Goal: Information Seeking & Learning: Learn about a topic

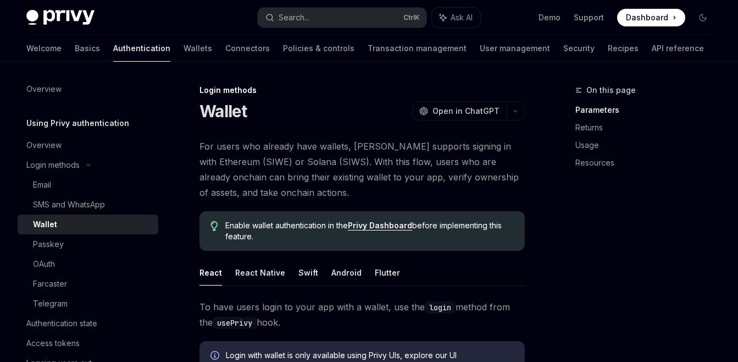
scroll to position [147, 0]
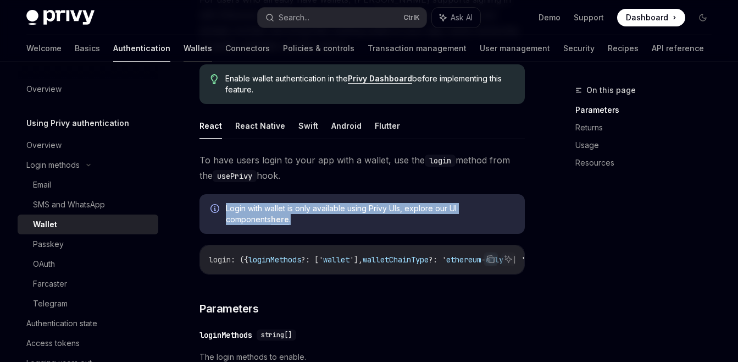
click at [184, 50] on link "Wallets" at bounding box center [198, 48] width 29 height 26
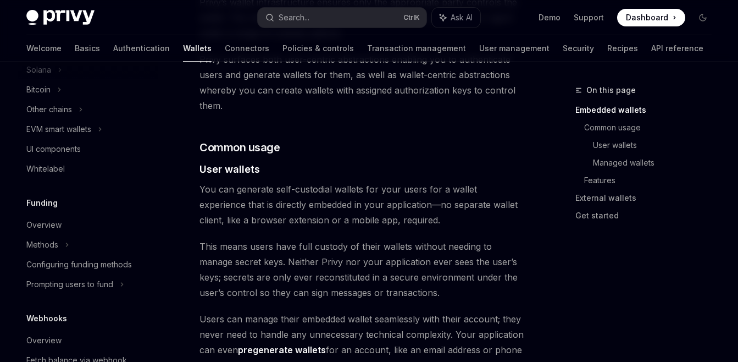
scroll to position [259, 0]
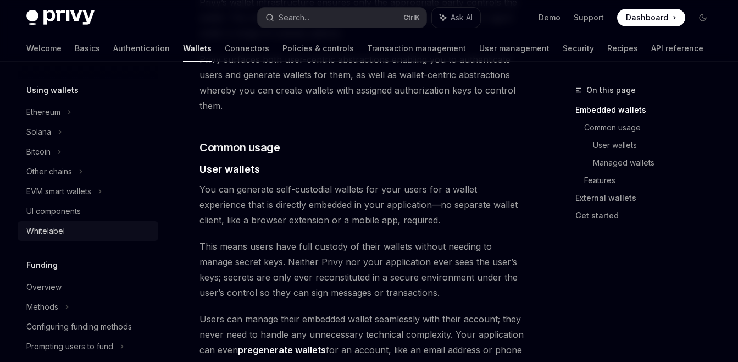
click at [58, 235] on div "Whitelabel" at bounding box center [45, 230] width 38 height 13
type textarea "*"
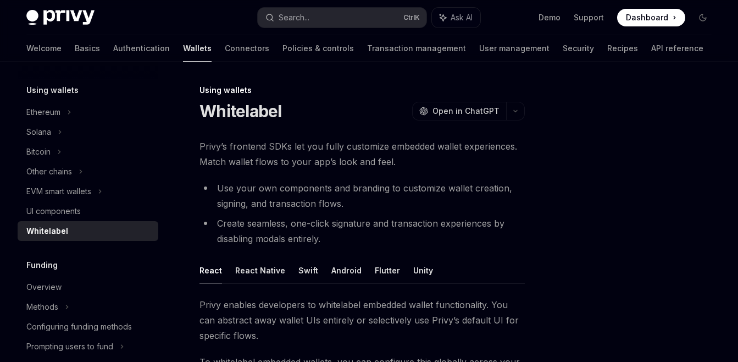
click at [627, 104] on div at bounding box center [637, 223] width 167 height 278
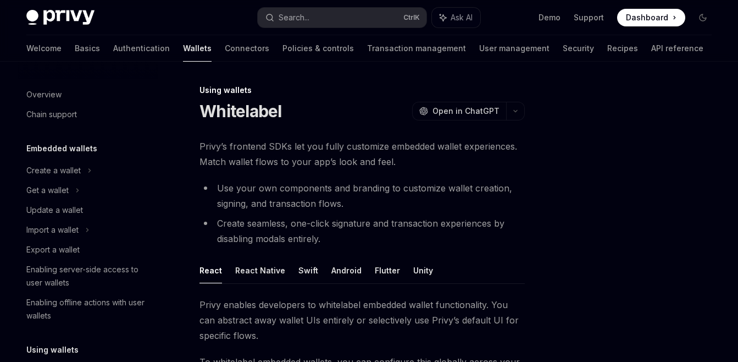
scroll to position [279, 0]
